Goal: Information Seeking & Learning: Learn about a topic

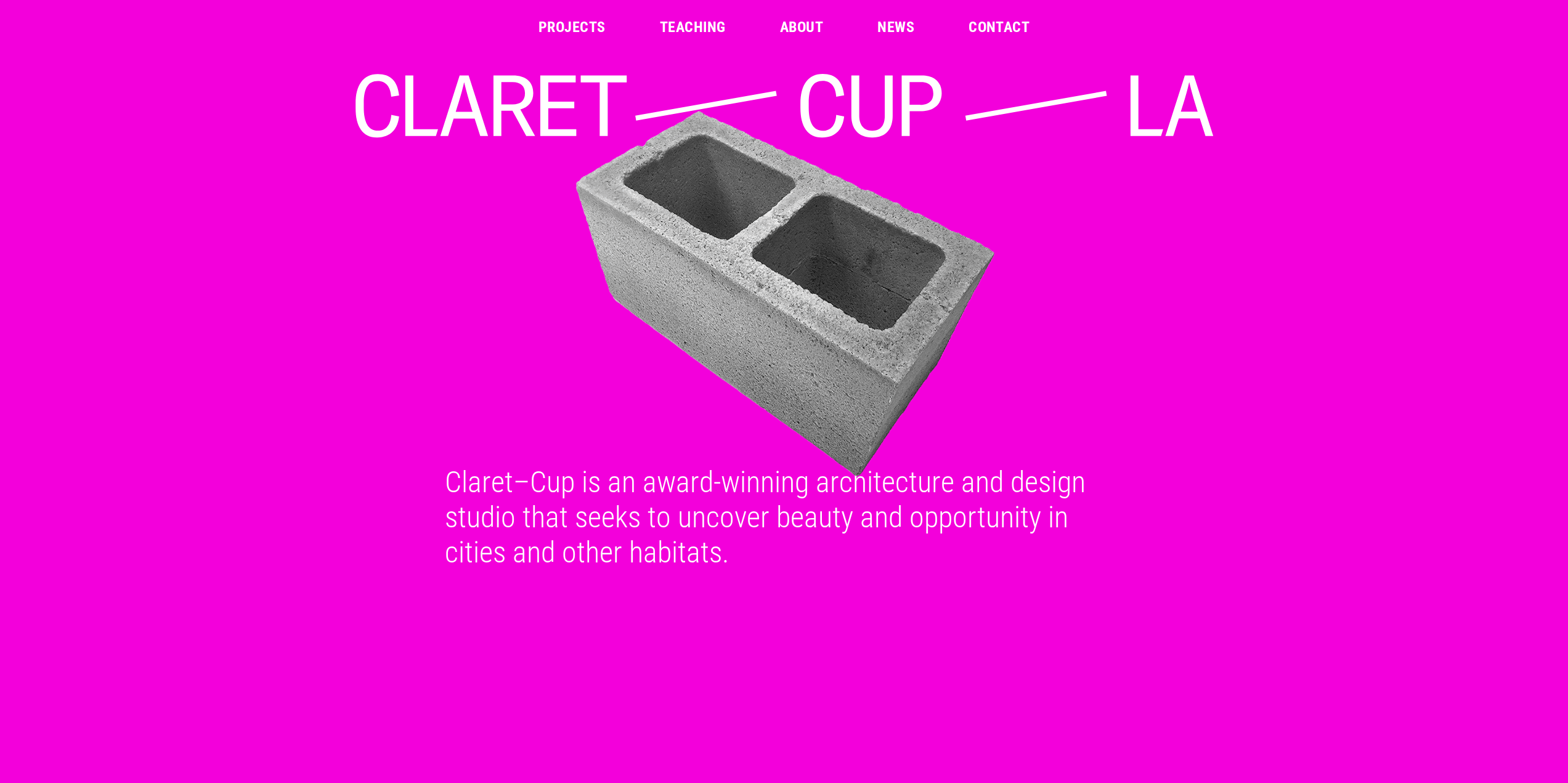
click at [573, 25] on link "Projects" at bounding box center [572, 27] width 67 height 15
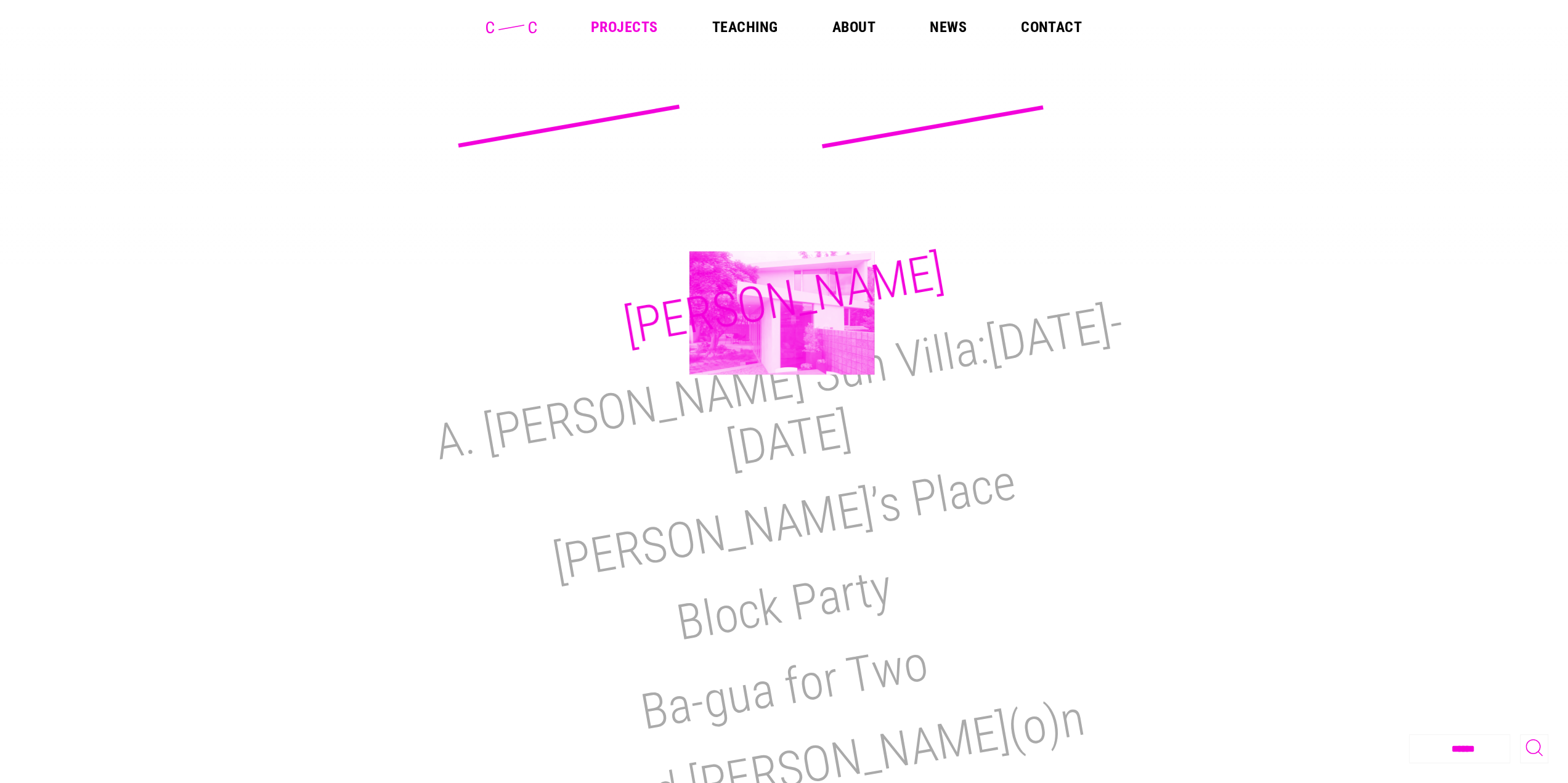
click at [782, 313] on h2 "[PERSON_NAME]" at bounding box center [784, 299] width 329 height 113
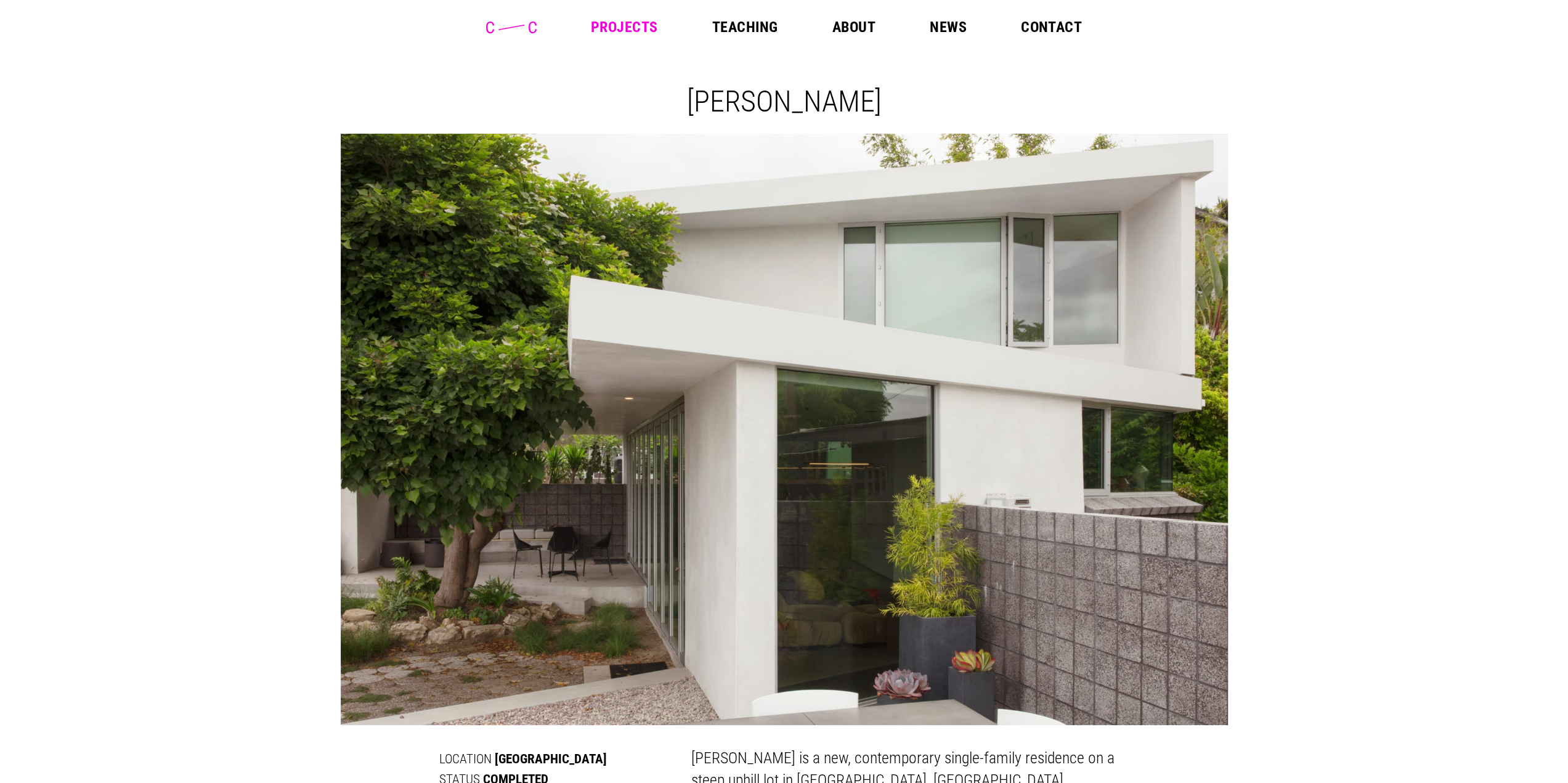
click at [1160, 420] on img at bounding box center [784, 430] width 888 height 592
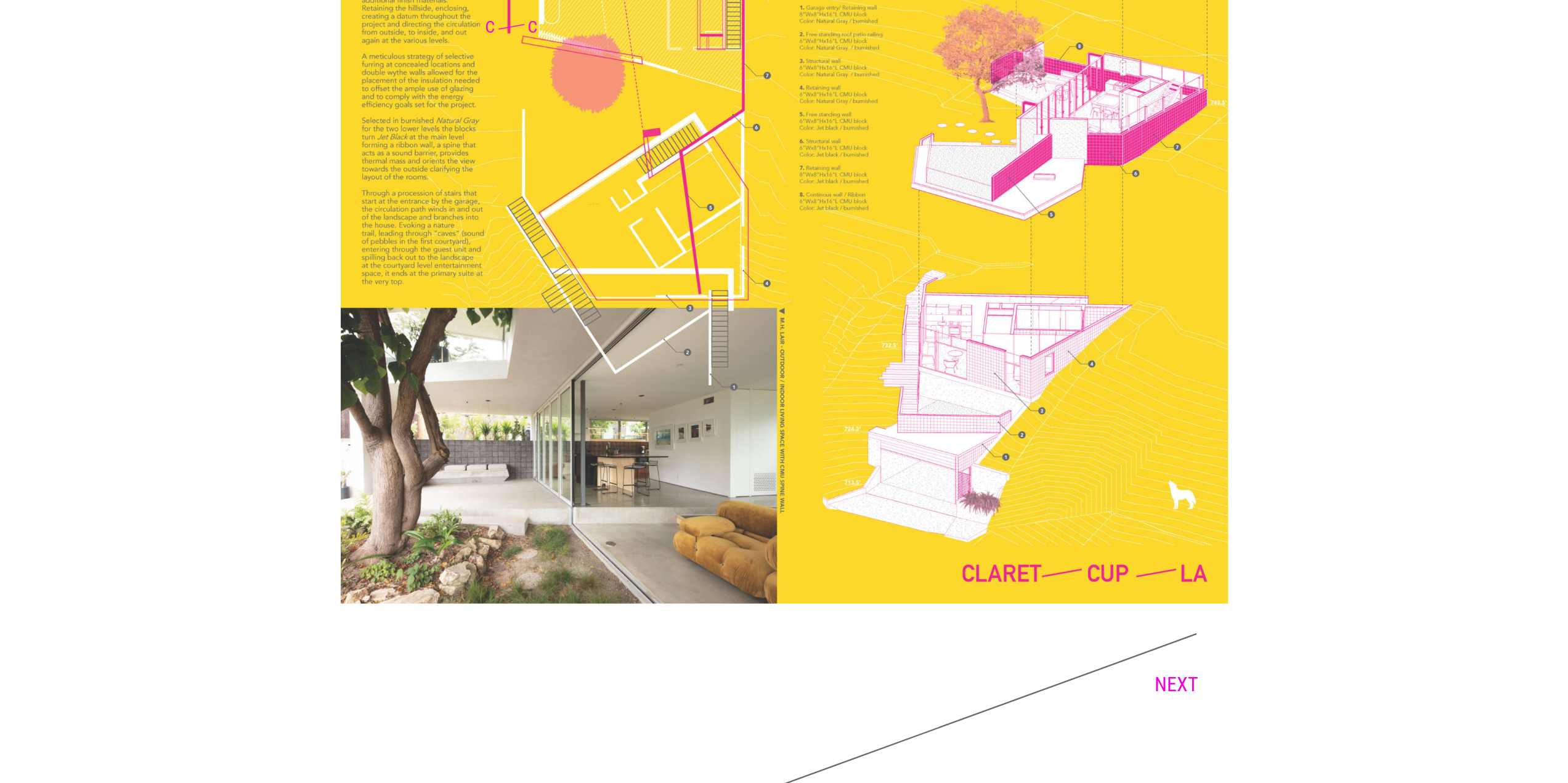
scroll to position [2813, 0]
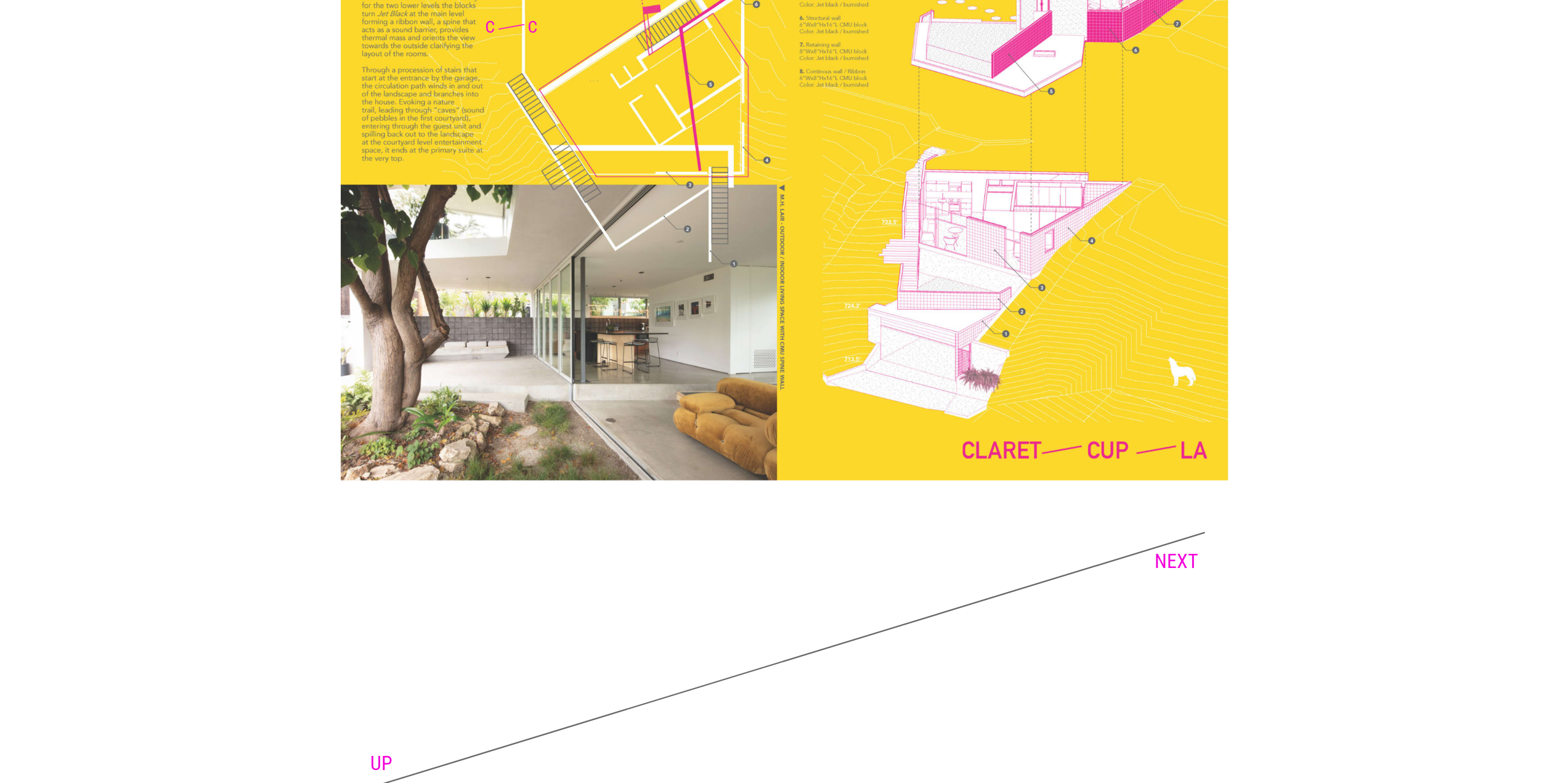
click at [1163, 553] on link "NEXT" at bounding box center [1177, 561] width 44 height 23
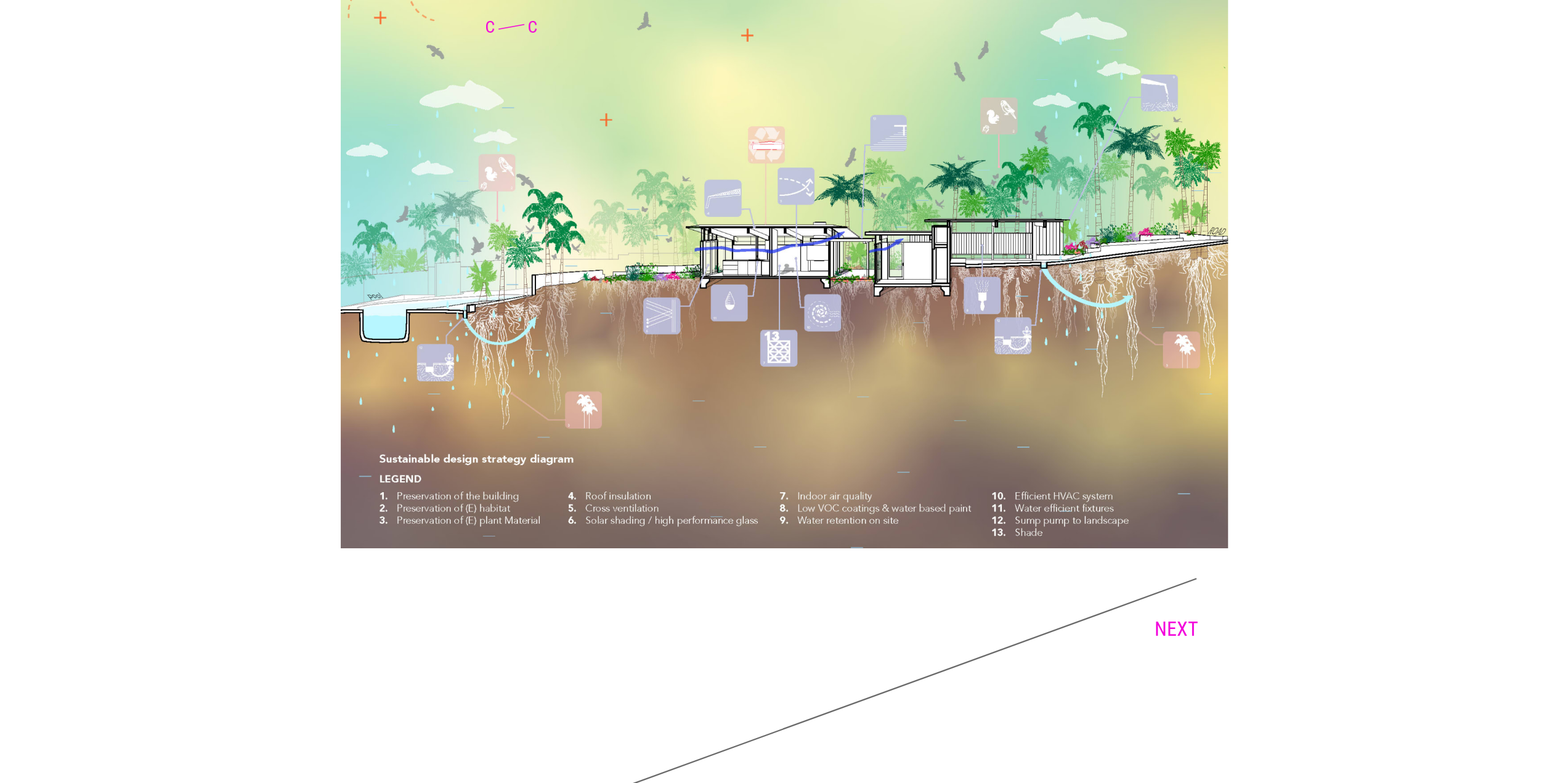
scroll to position [9054, 0]
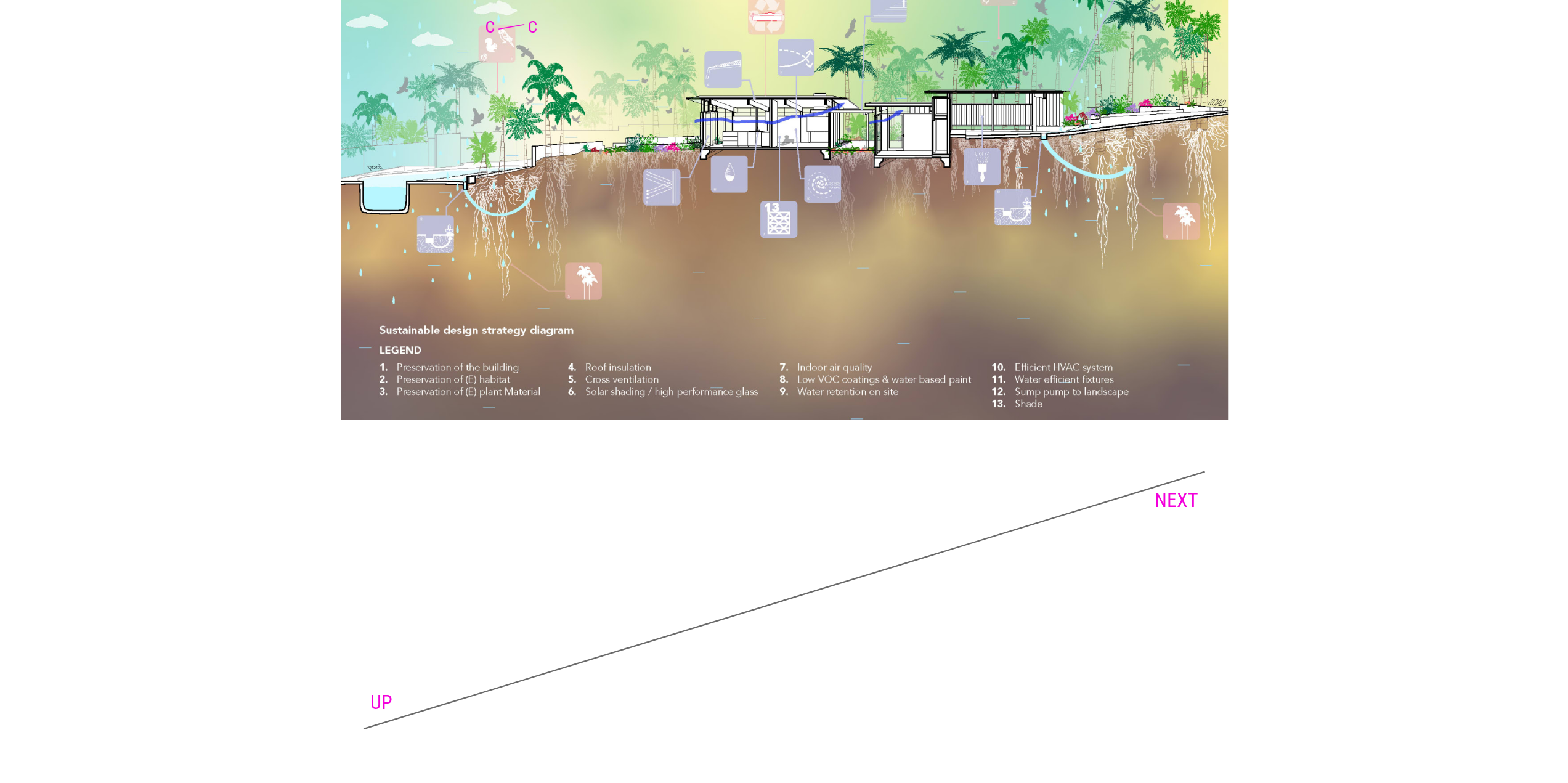
click at [1182, 498] on link "NEXT" at bounding box center [1177, 500] width 44 height 23
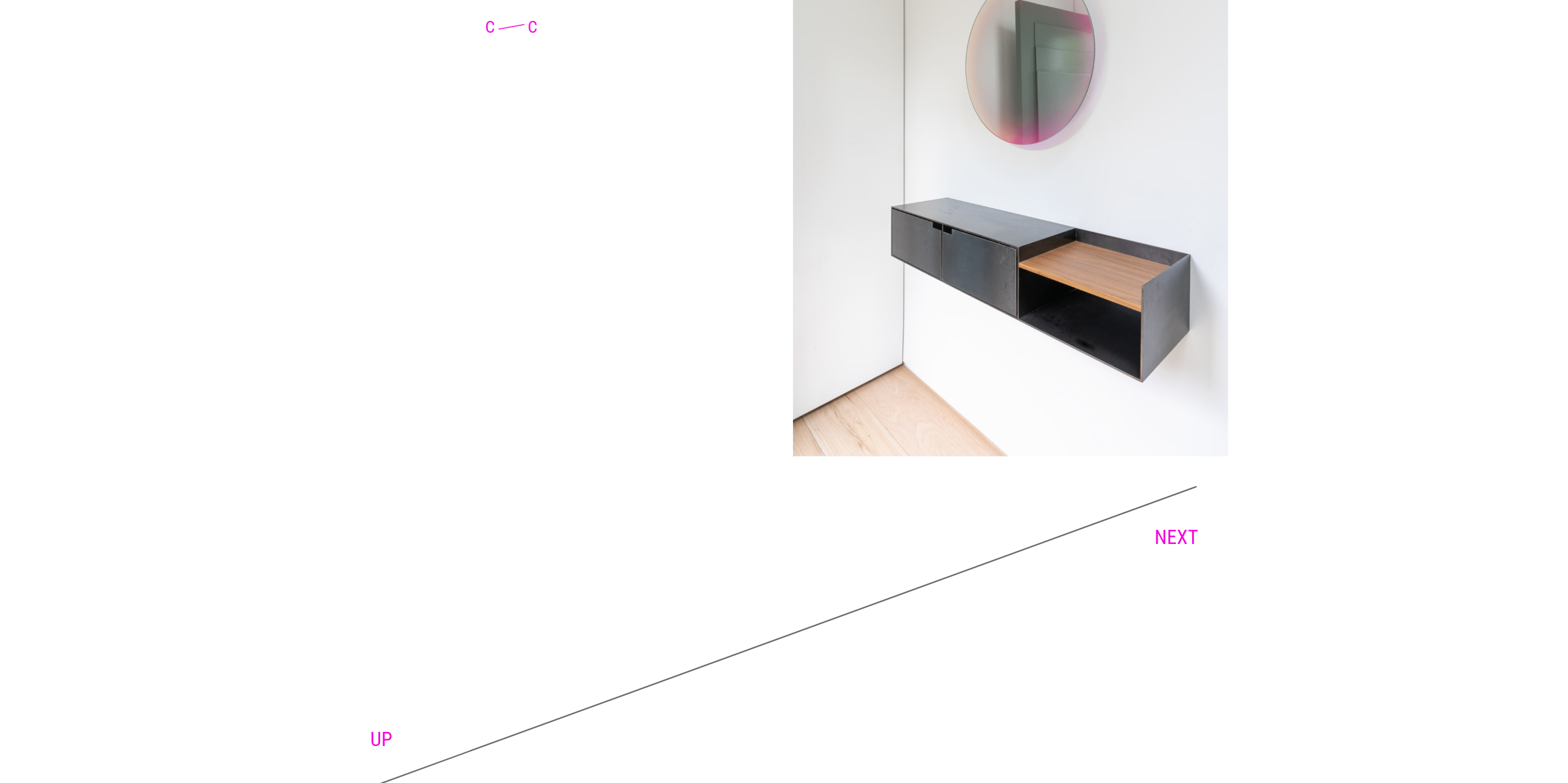
scroll to position [7129, 0]
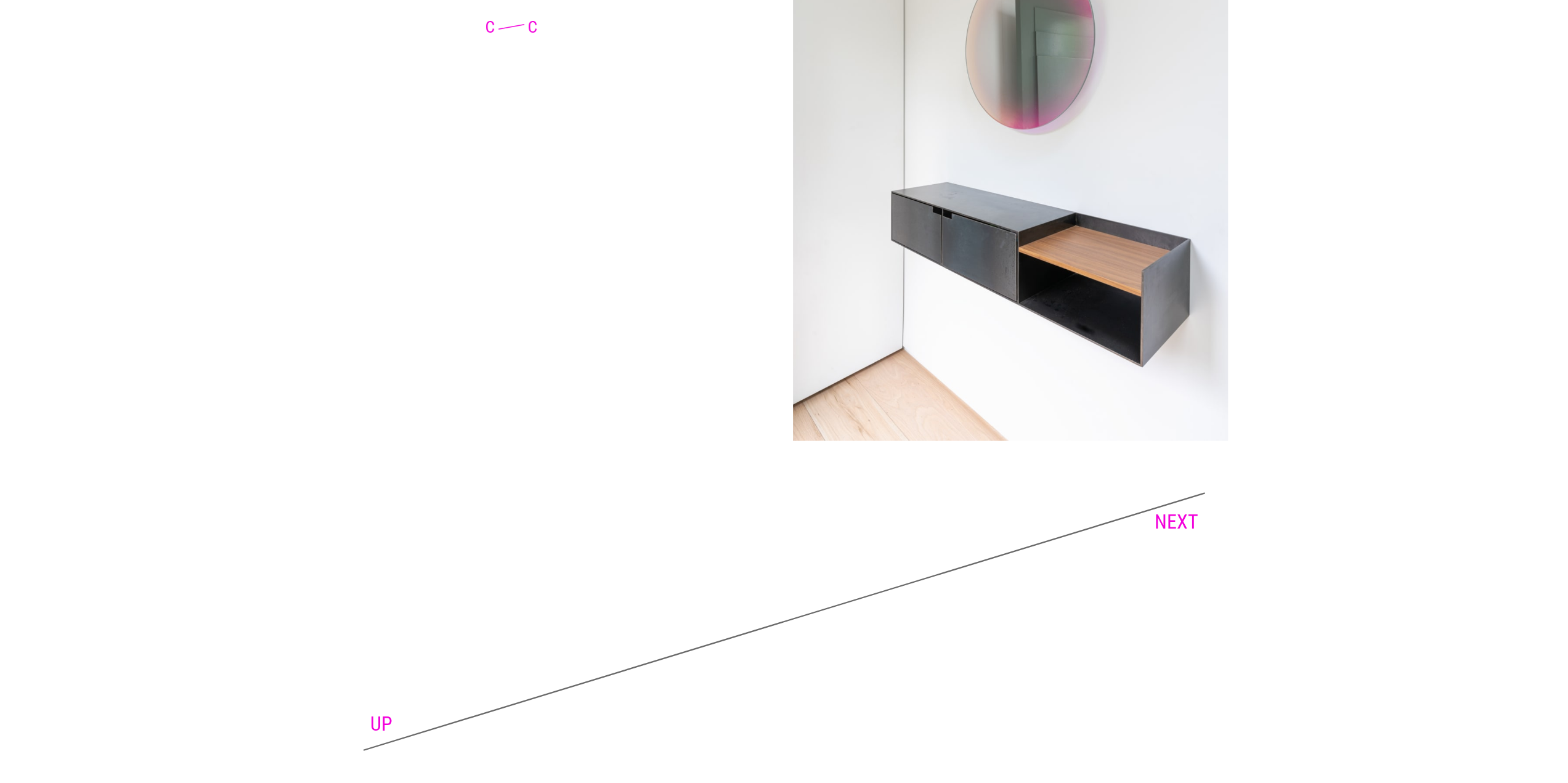
click at [1193, 511] on link "NEXT" at bounding box center [1177, 522] width 44 height 23
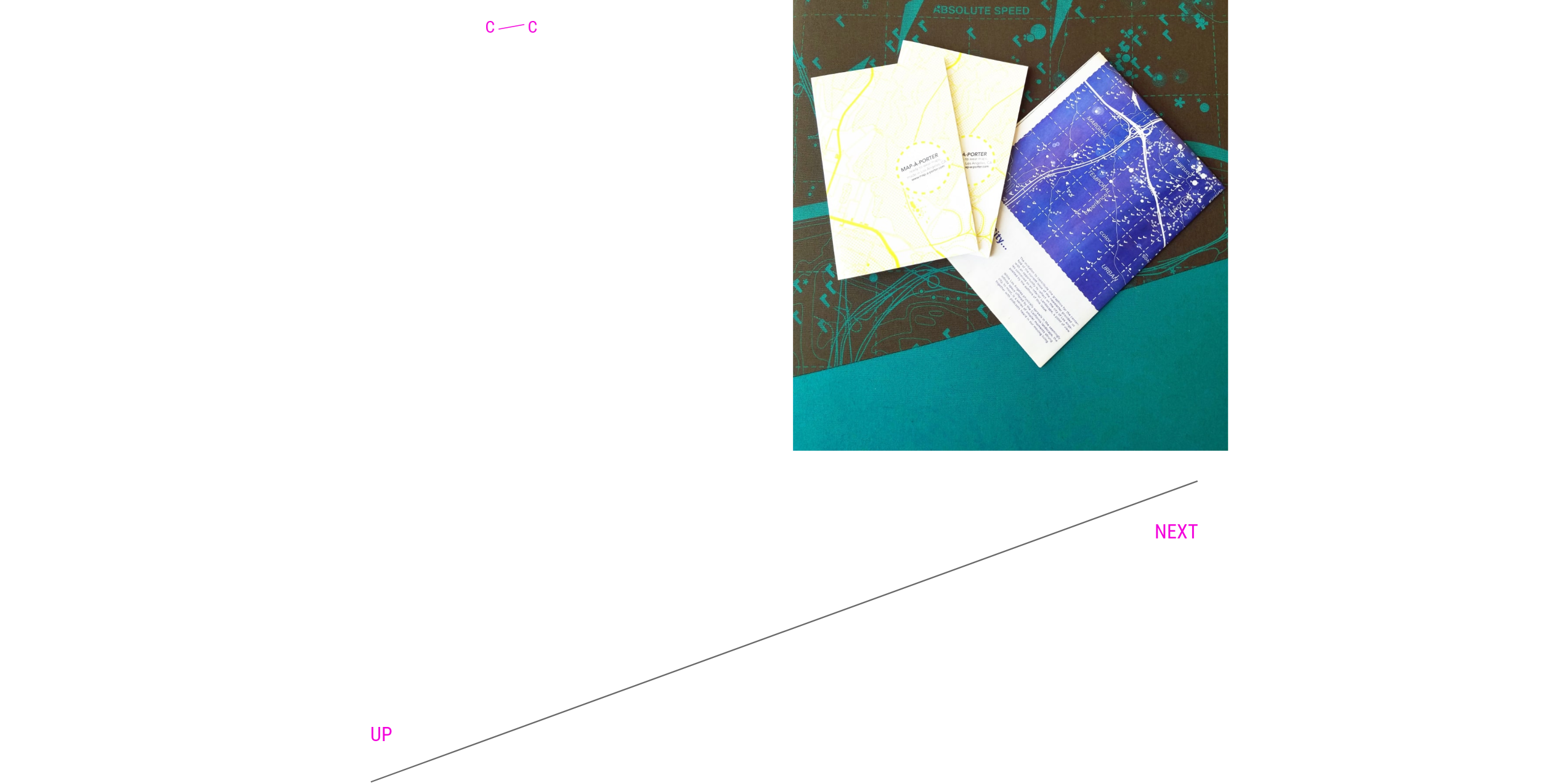
scroll to position [2532, 0]
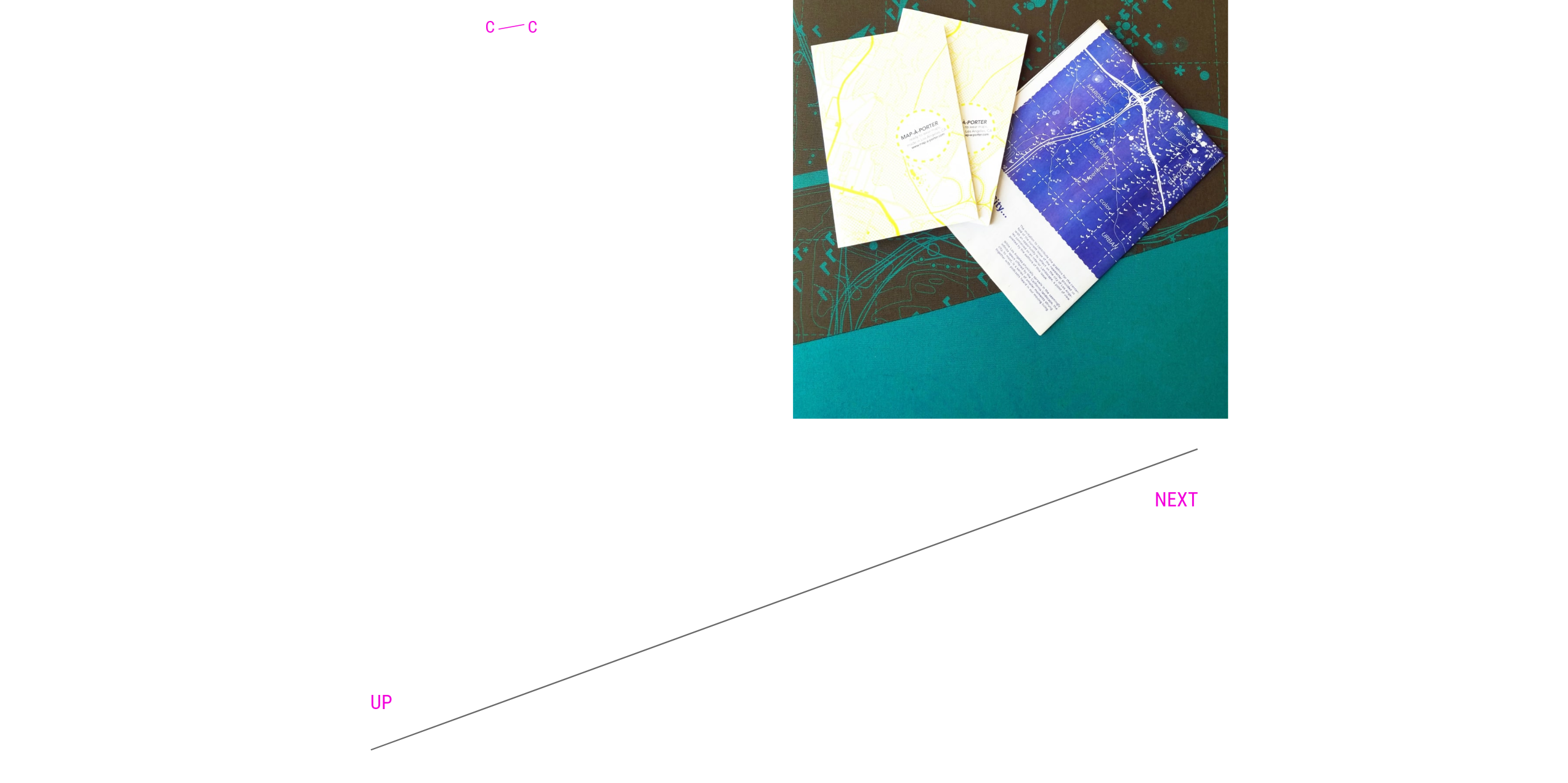
click at [1151, 504] on icon at bounding box center [784, 600] width 828 height 303
click at [1176, 499] on link "NEXT" at bounding box center [1177, 499] width 44 height 23
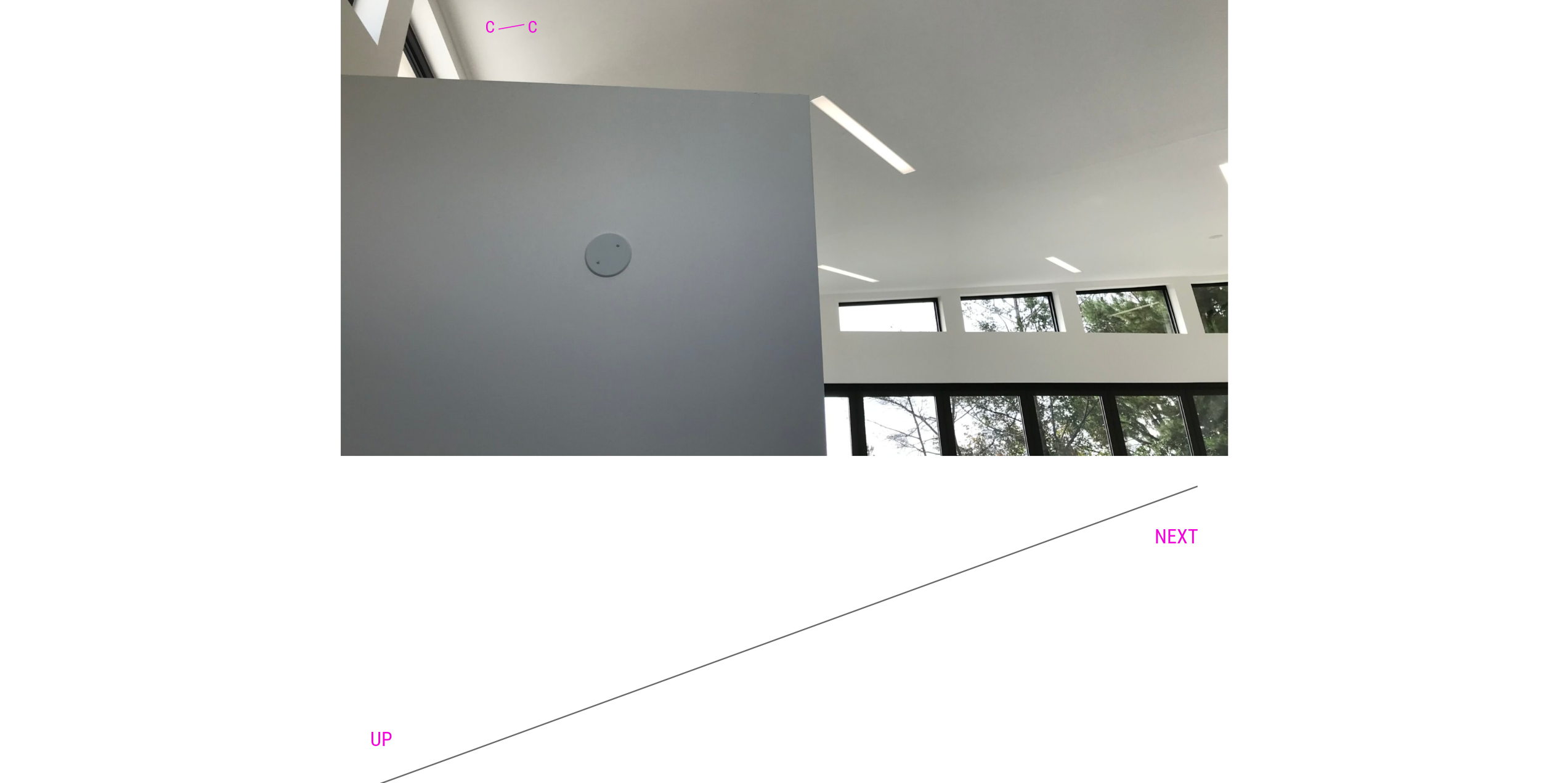
scroll to position [4636, 0]
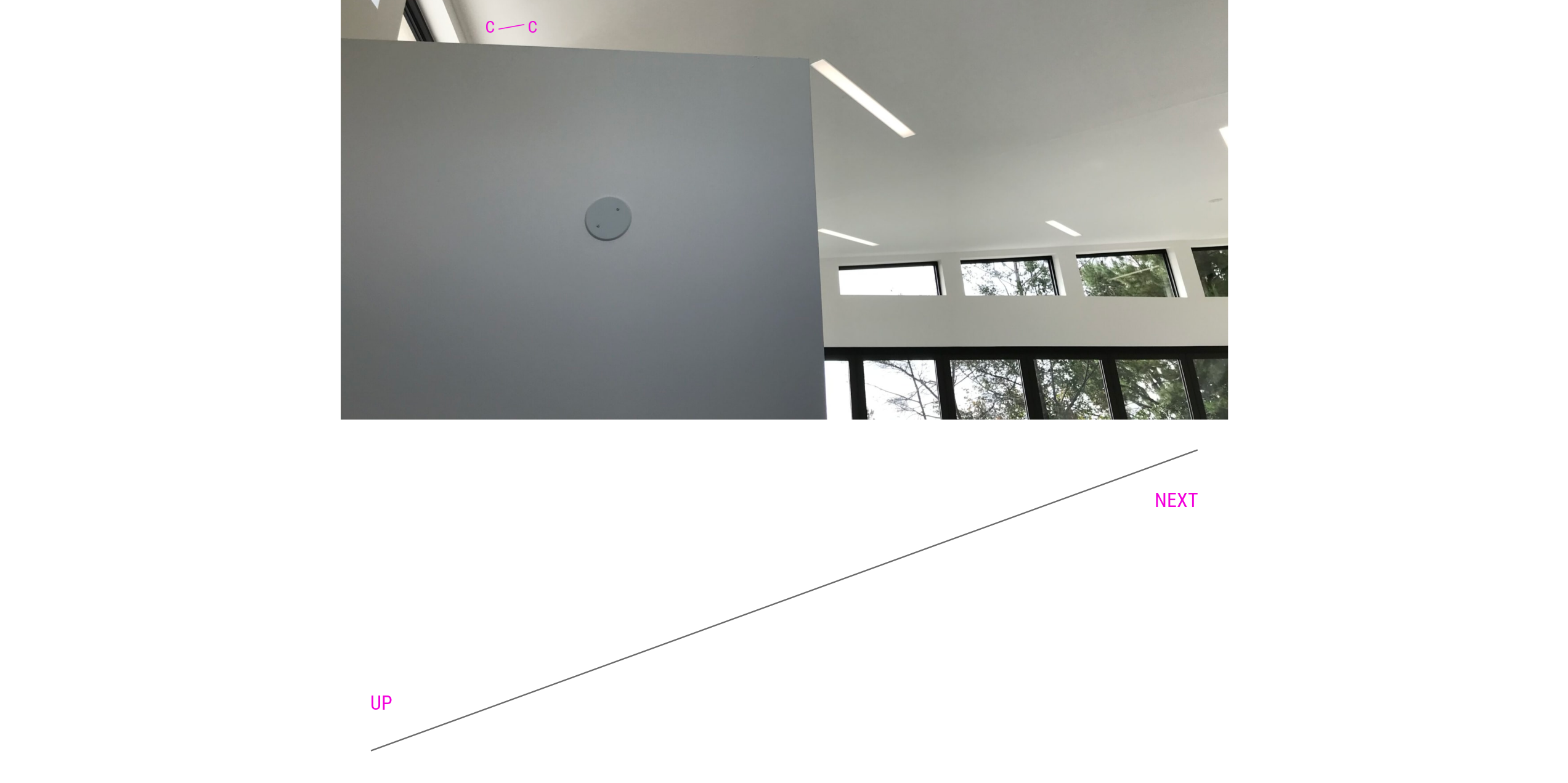
click at [1161, 514] on icon at bounding box center [784, 600] width 828 height 303
click at [1161, 505] on link "NEXT" at bounding box center [1177, 500] width 44 height 23
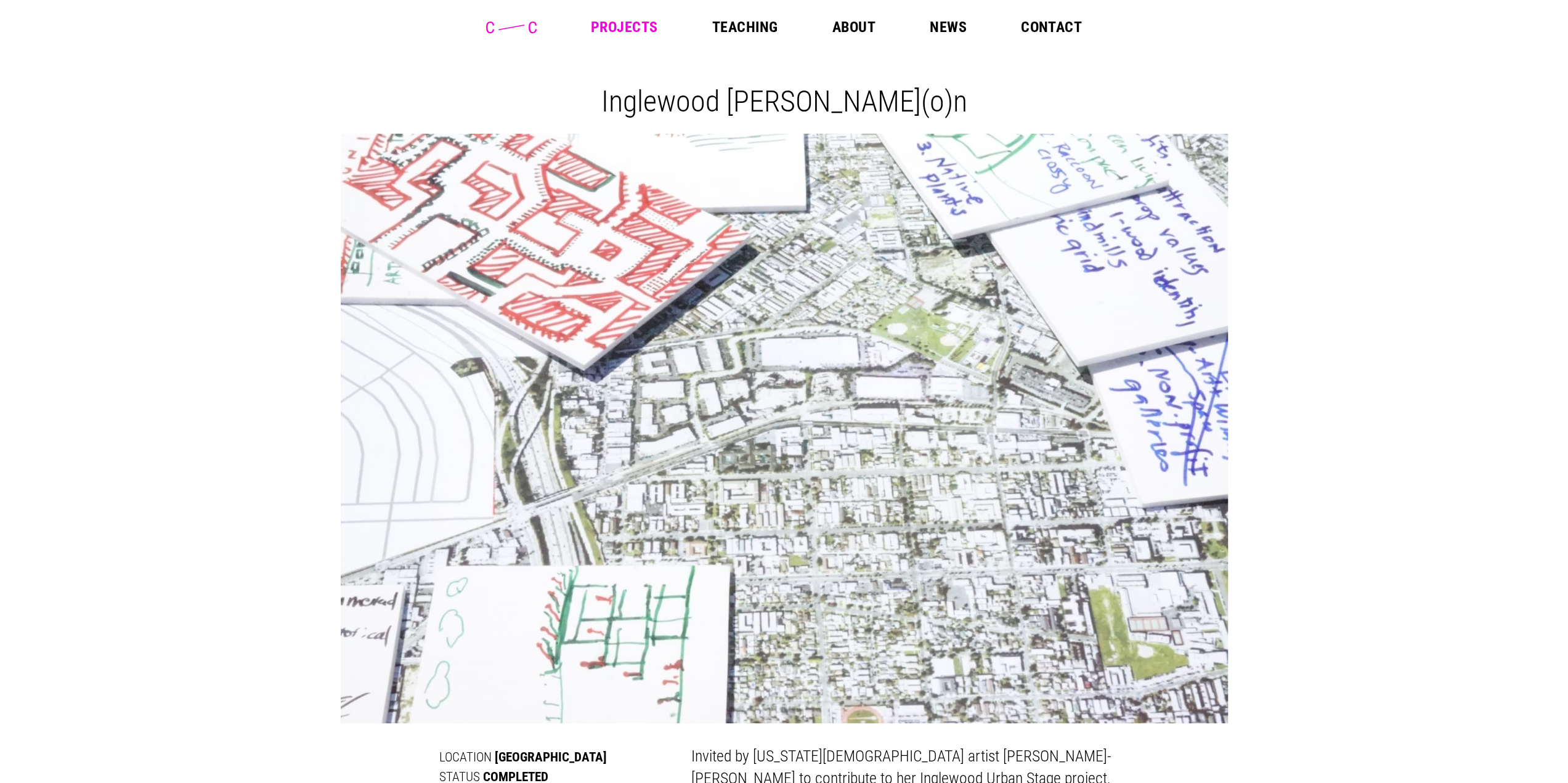
click at [730, 20] on link "Teaching" at bounding box center [745, 27] width 66 height 15
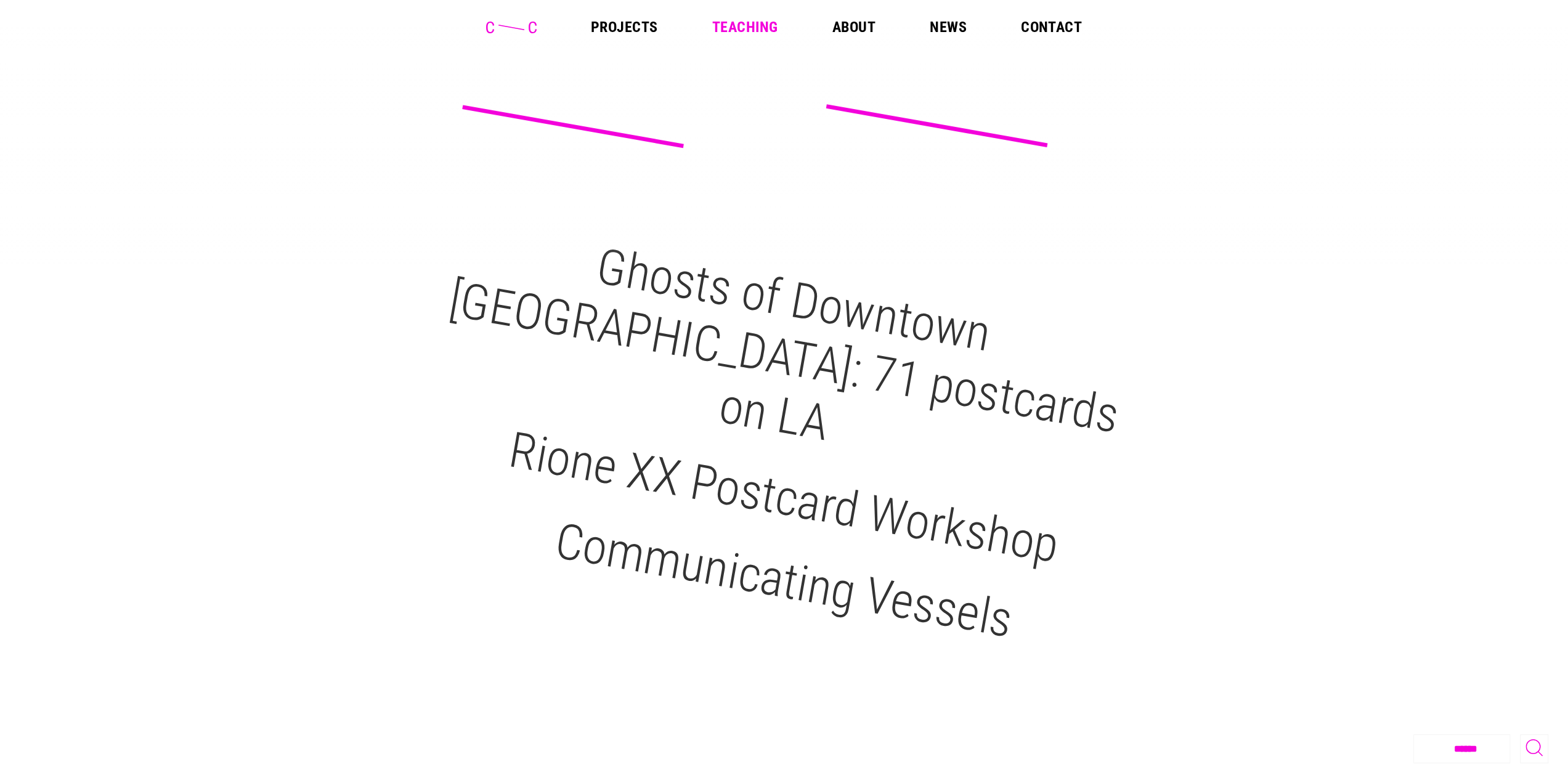
click at [842, 26] on link "About" at bounding box center [853, 27] width 43 height 15
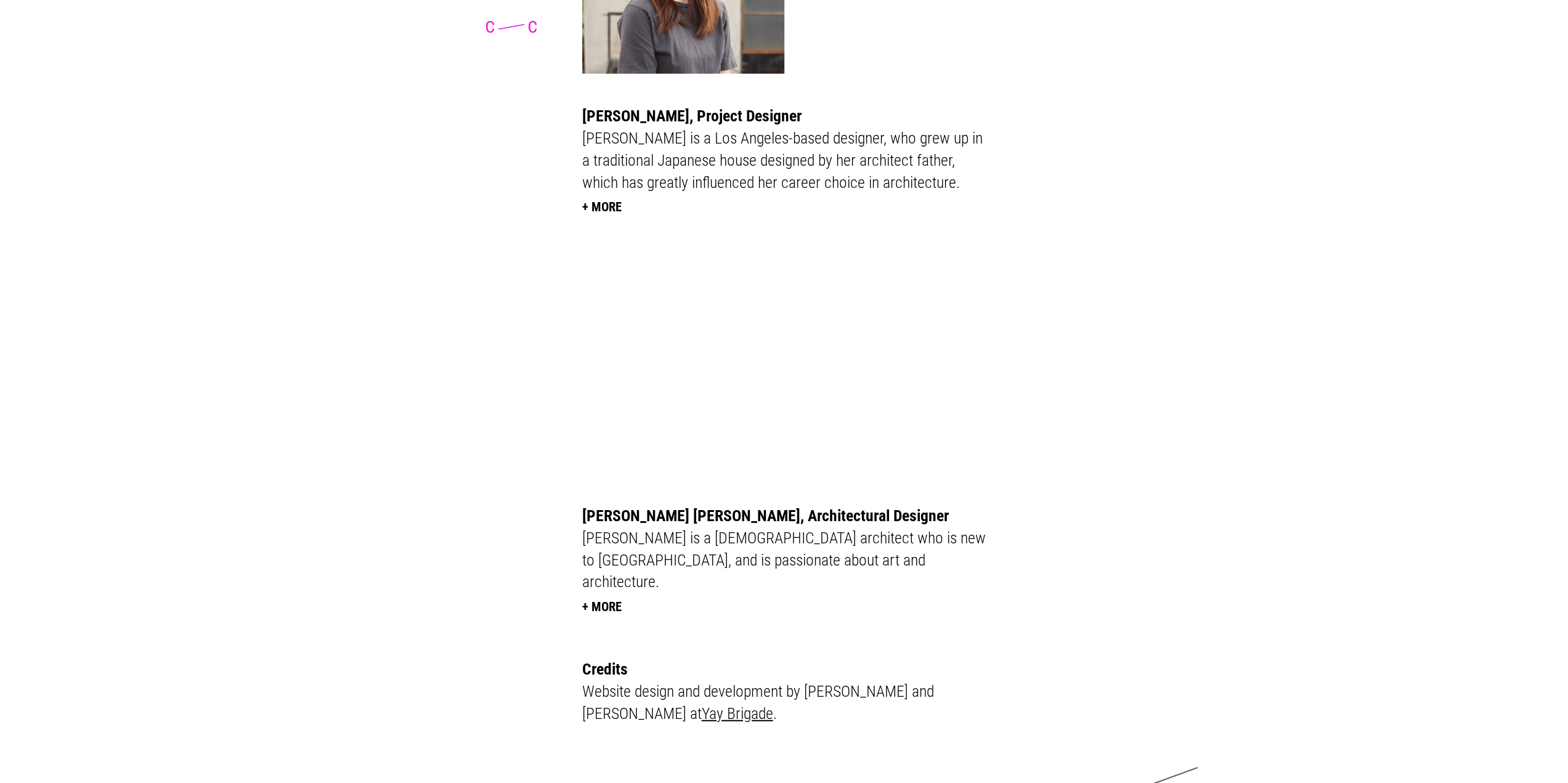
scroll to position [3030, 0]
